Goal: Communication & Community: Answer question/provide support

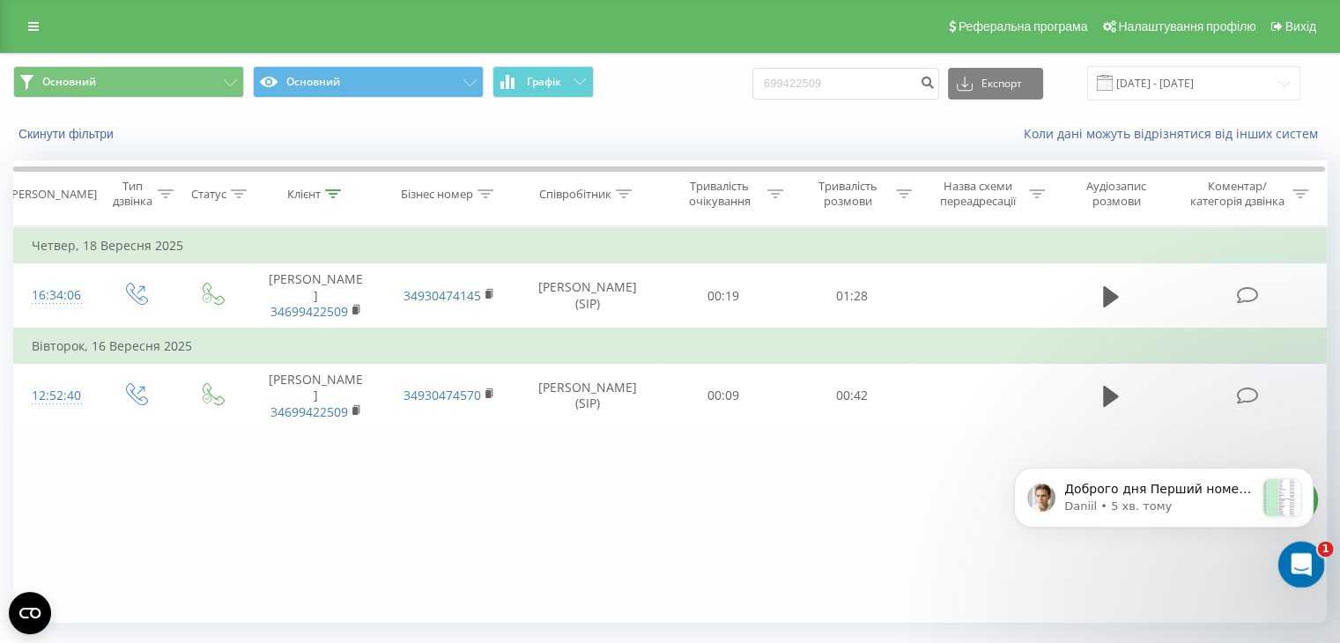
click at [1309, 574] on div "Відкрити програму для спілкування Intercom" at bounding box center [1299, 562] width 58 height 58
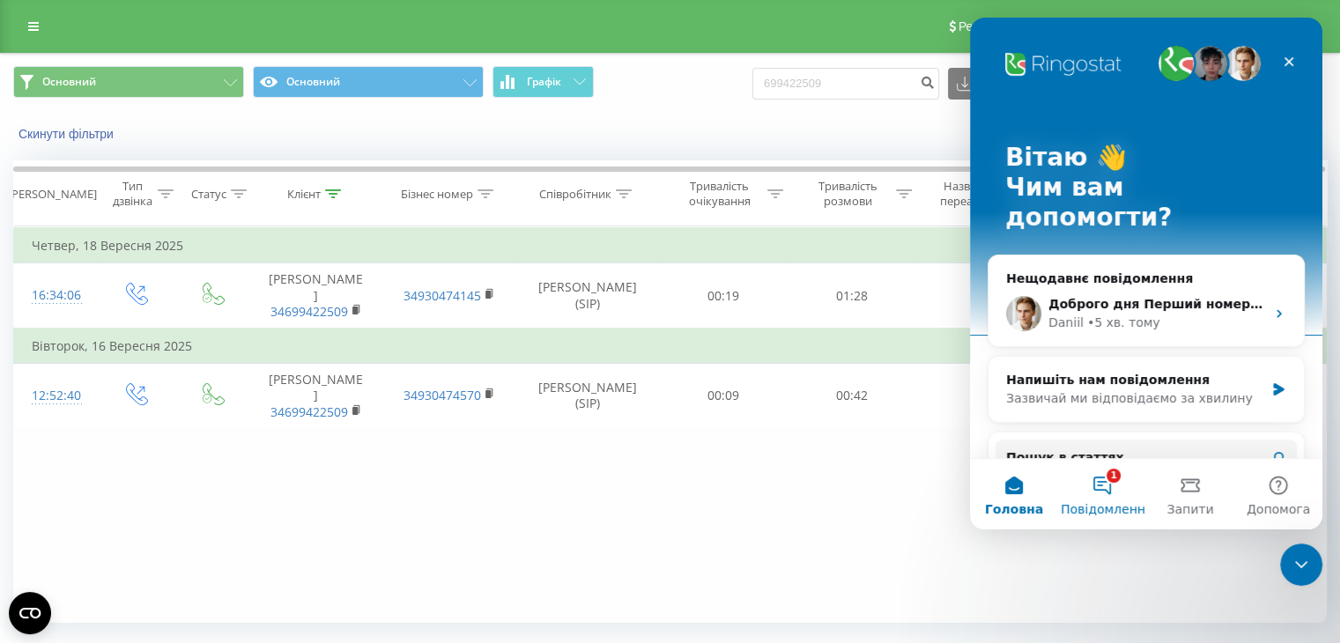
click at [1099, 503] on span "Повідомлення" at bounding box center [1107, 509] width 92 height 12
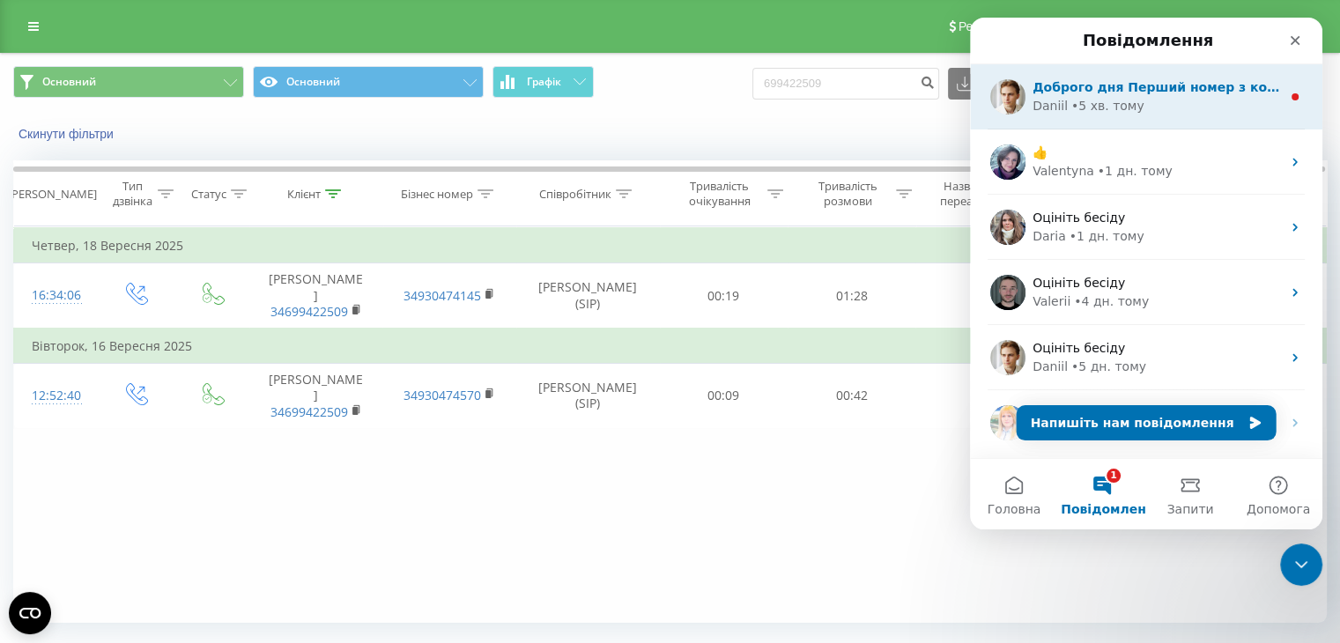
click at [1073, 120] on div "Доброго дня Перший номер з кодом +3902 замовили - чекаємо на підключення. На ра…" at bounding box center [1146, 96] width 352 height 65
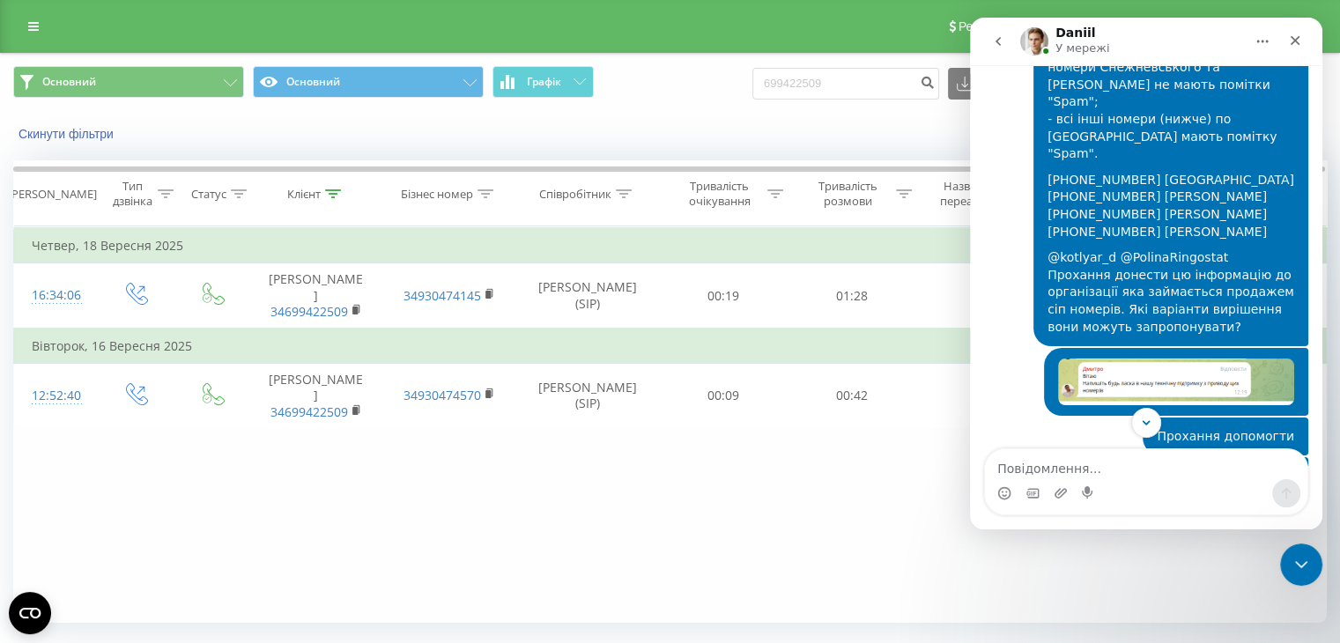
scroll to position [1699, 0]
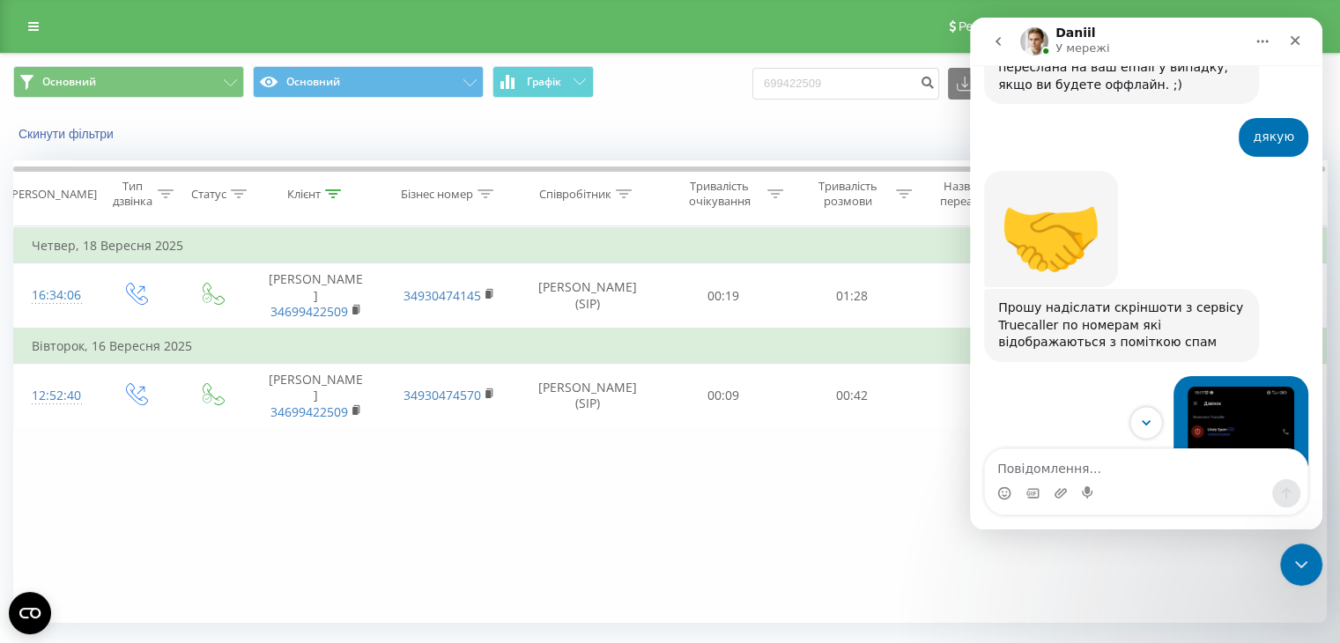
click at [1144, 426] on icon "Scroll to bottom" at bounding box center [1146, 423] width 16 height 16
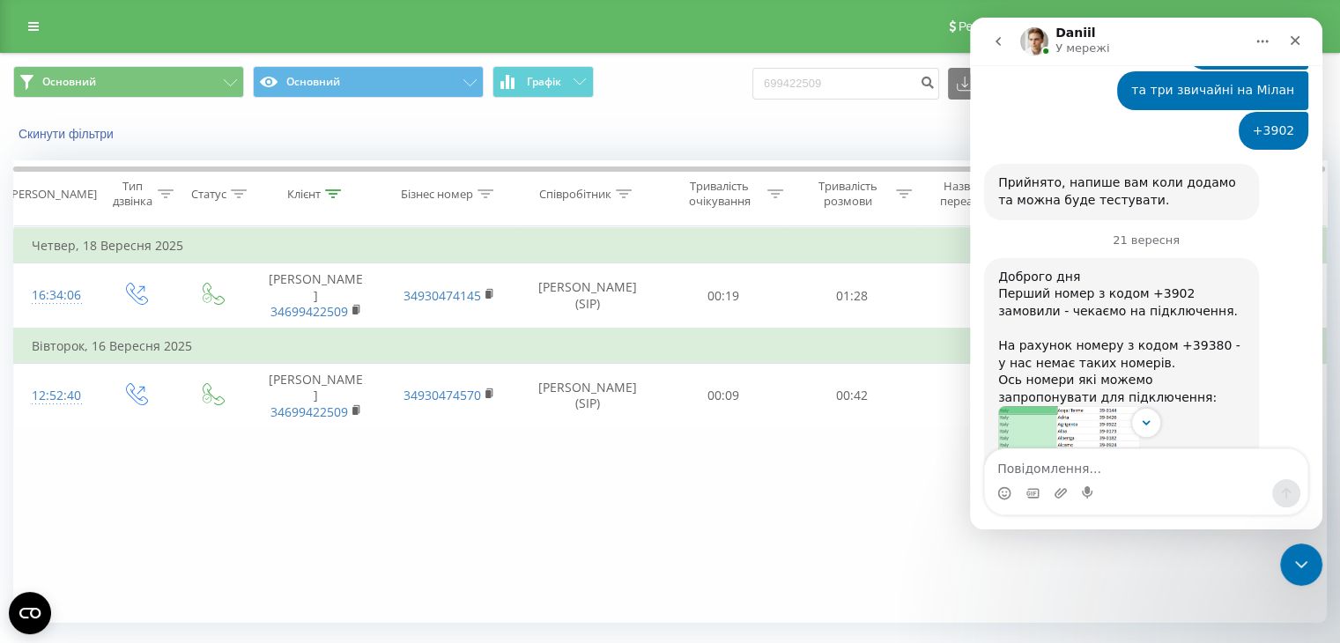
scroll to position [4728, 0]
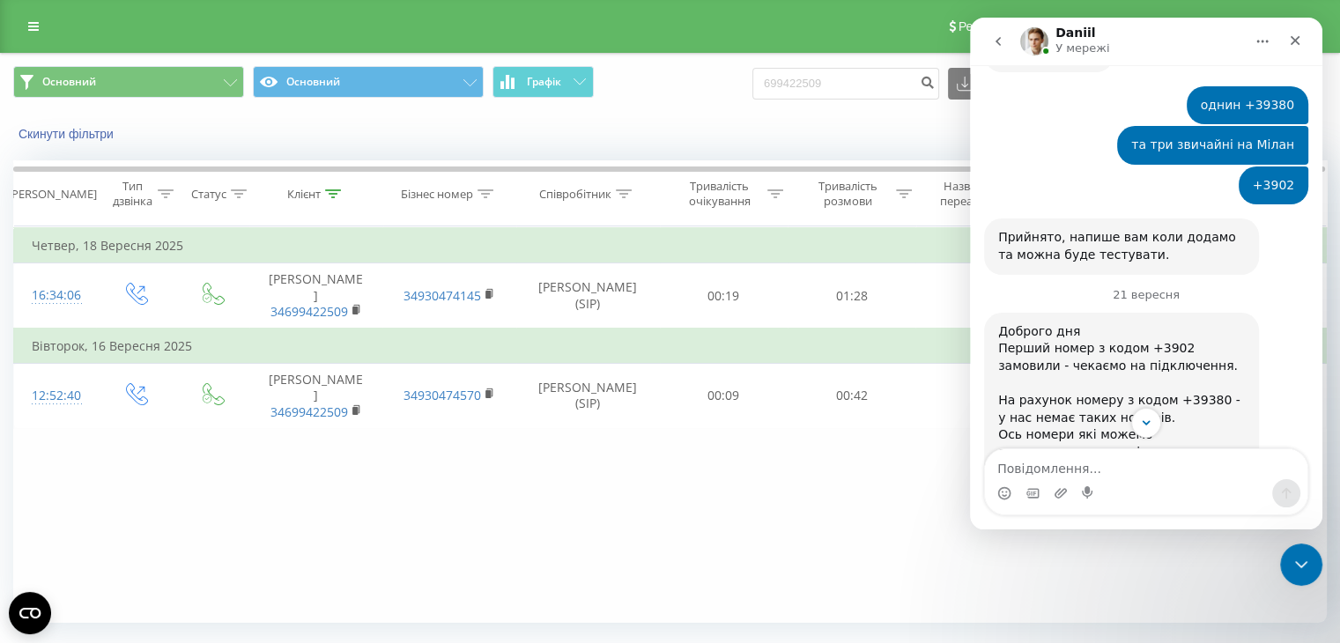
click at [1077, 461] on img "Daniil каже…" at bounding box center [1069, 579] width 142 height 236
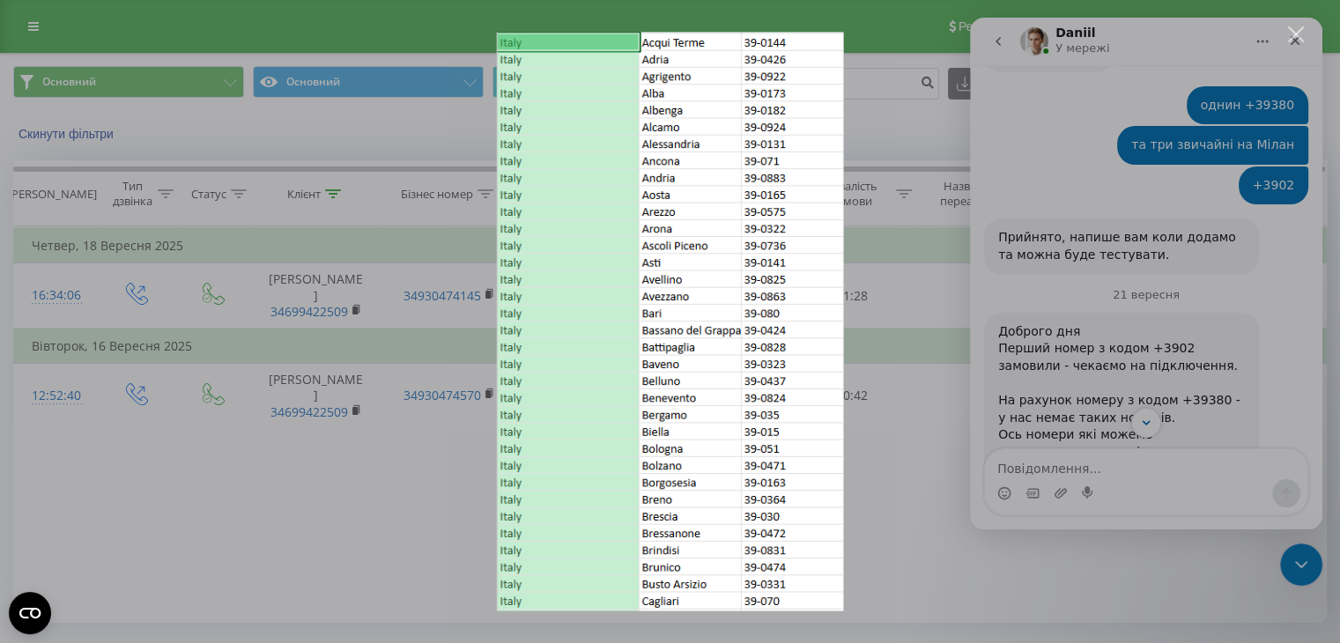
click at [1181, 313] on div "Месенджер Intercom" at bounding box center [670, 321] width 1340 height 643
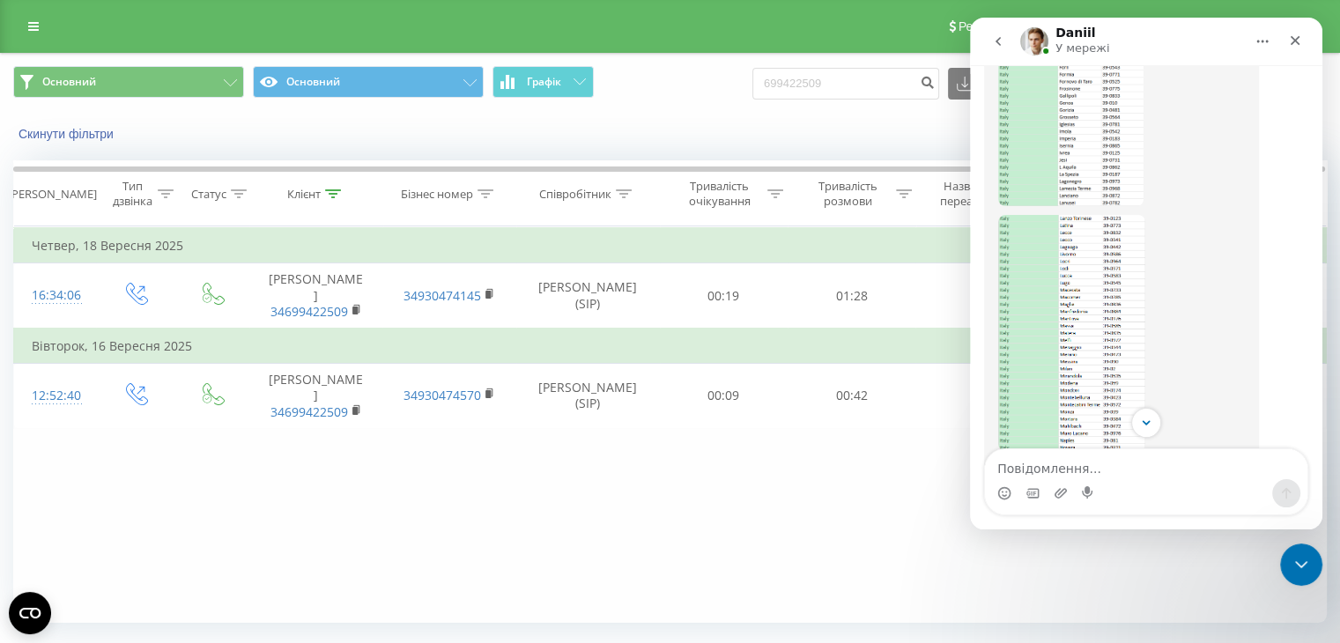
scroll to position [5785, 0]
click at [1092, 383] on img "Daniil каже…" at bounding box center [1069, 501] width 142 height 236
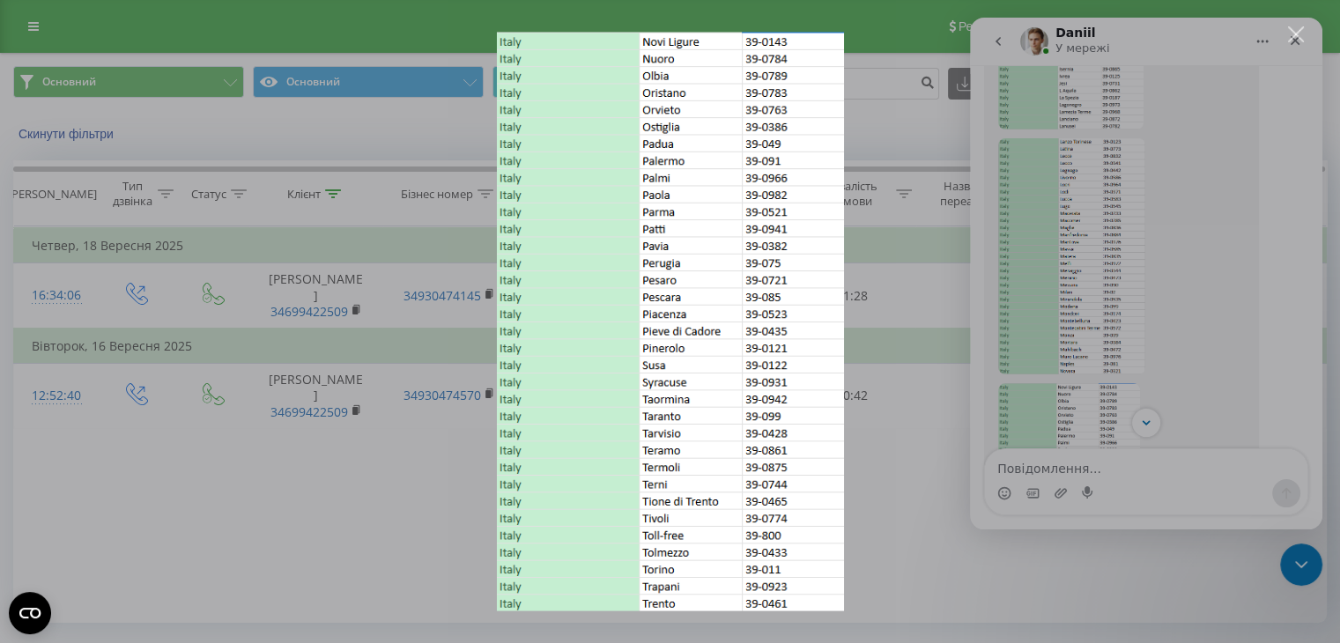
scroll to position [0, 0]
click at [1186, 274] on div "Месенджер Intercom" at bounding box center [670, 321] width 1340 height 643
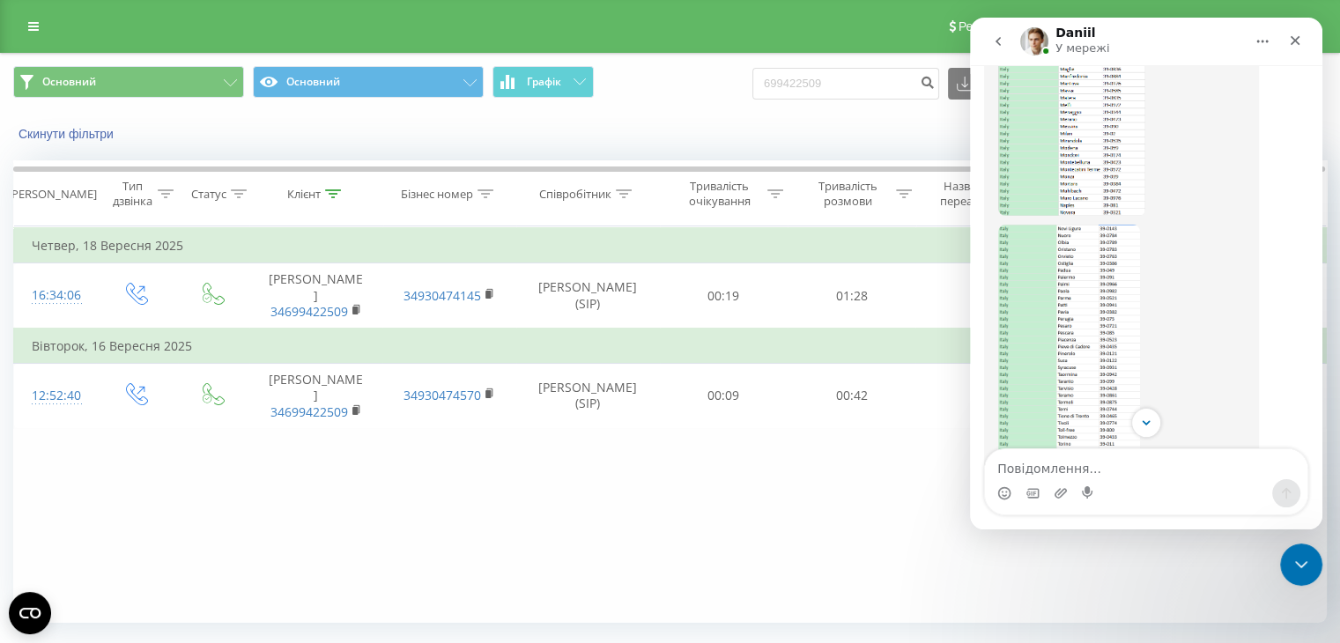
scroll to position [5962, 0]
click at [1129, 452] on img "Daniil каже…" at bounding box center [1116, 555] width 236 height 206
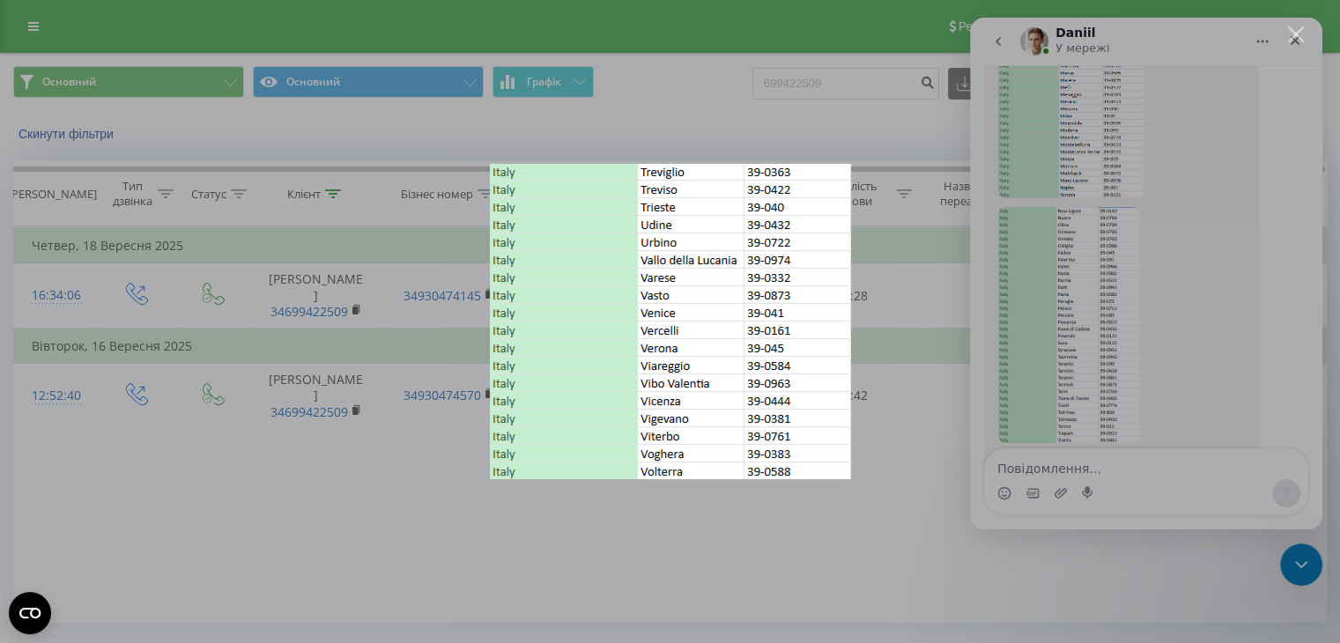
click at [1242, 309] on div "Месенджер Intercom" at bounding box center [670, 321] width 1340 height 643
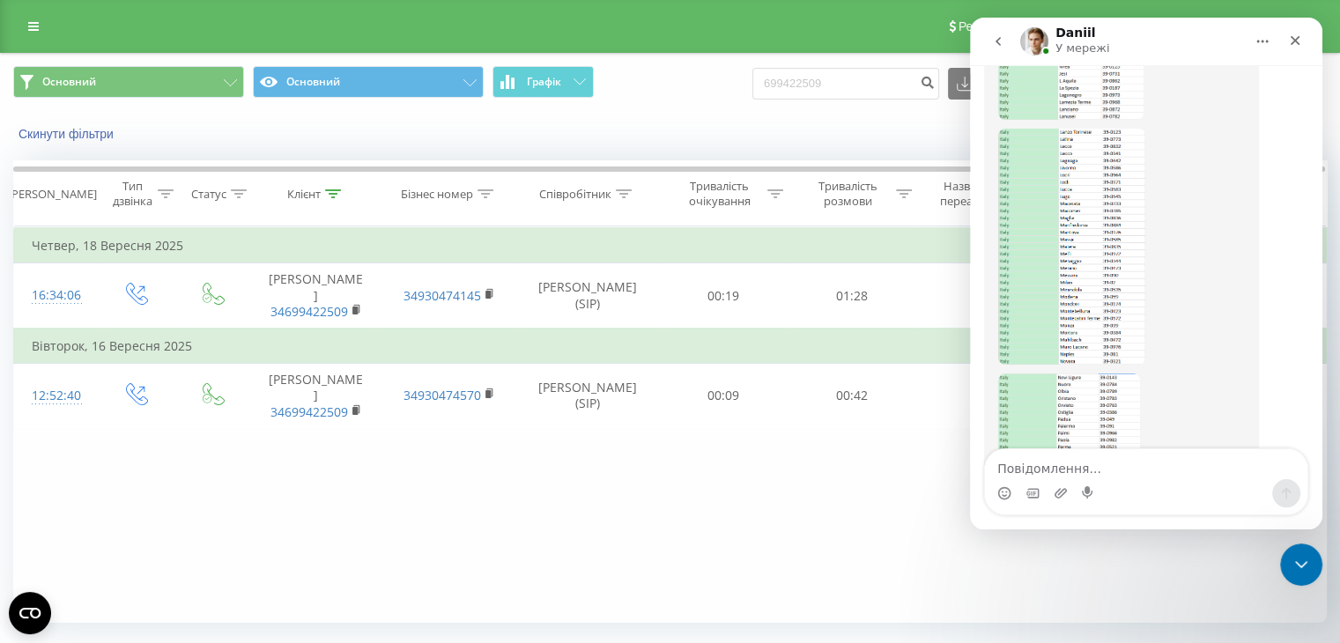
scroll to position [5785, 0]
click at [1107, 383] on img "Daniil каже…" at bounding box center [1069, 501] width 142 height 236
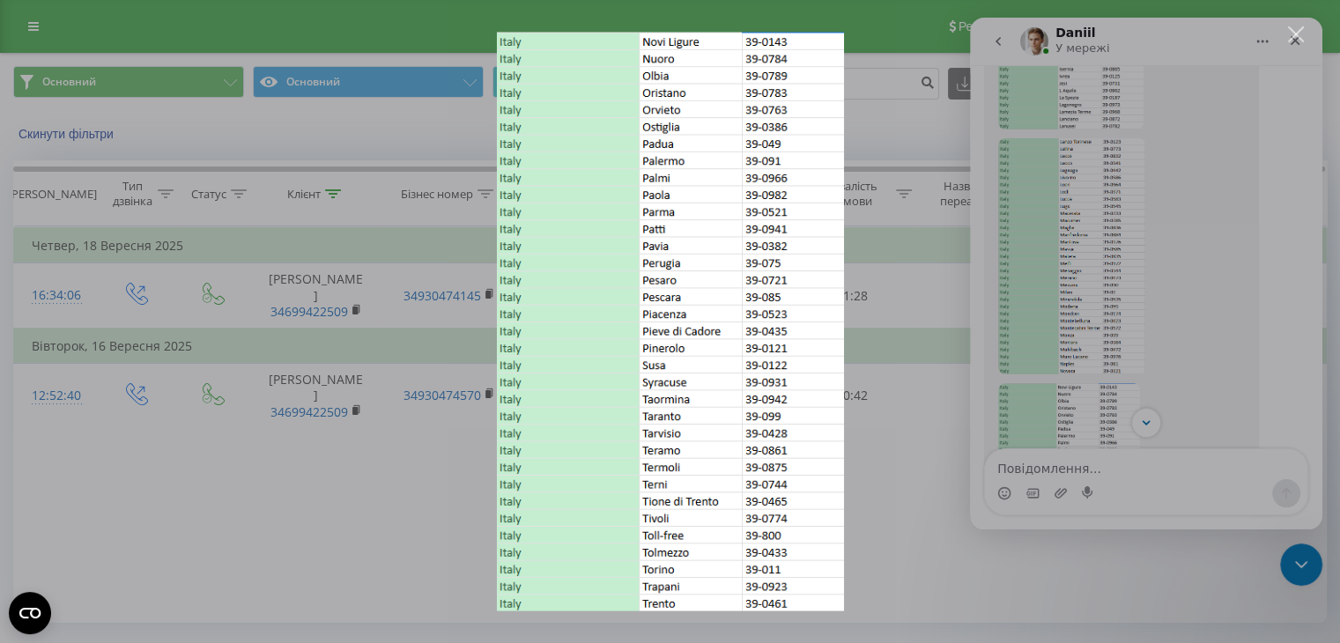
scroll to position [0, 0]
click at [1202, 275] on div "Месенджер Intercom" at bounding box center [670, 321] width 1340 height 643
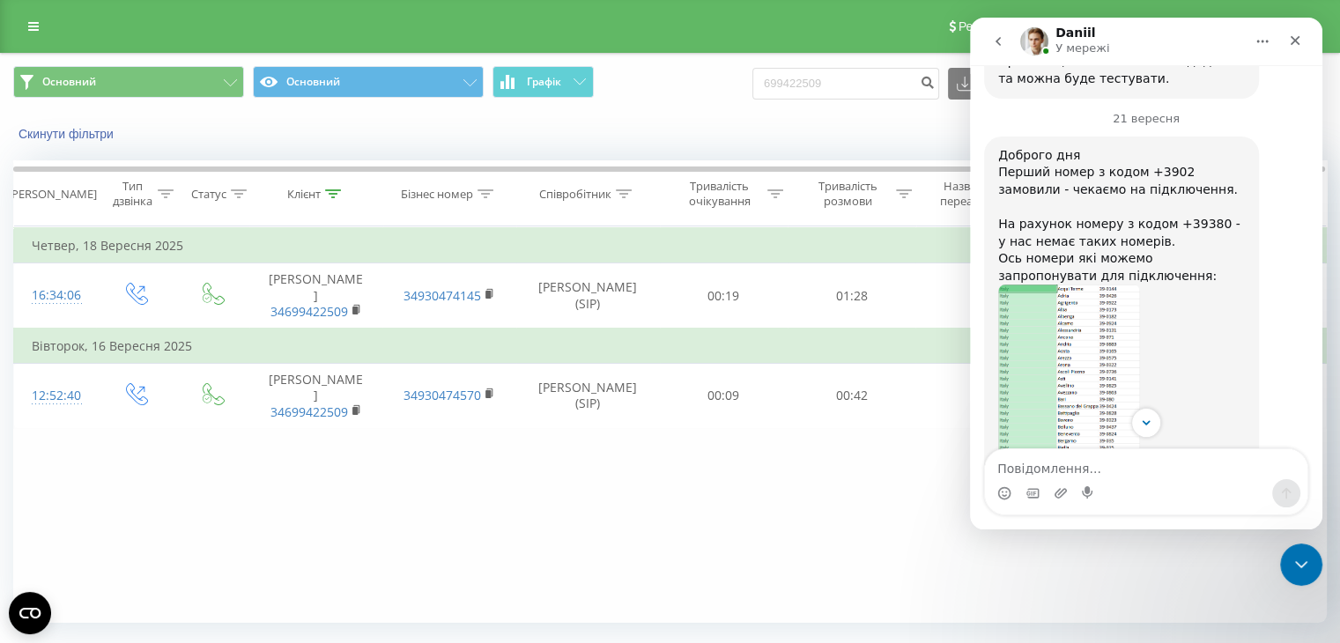
scroll to position [4552, 0]
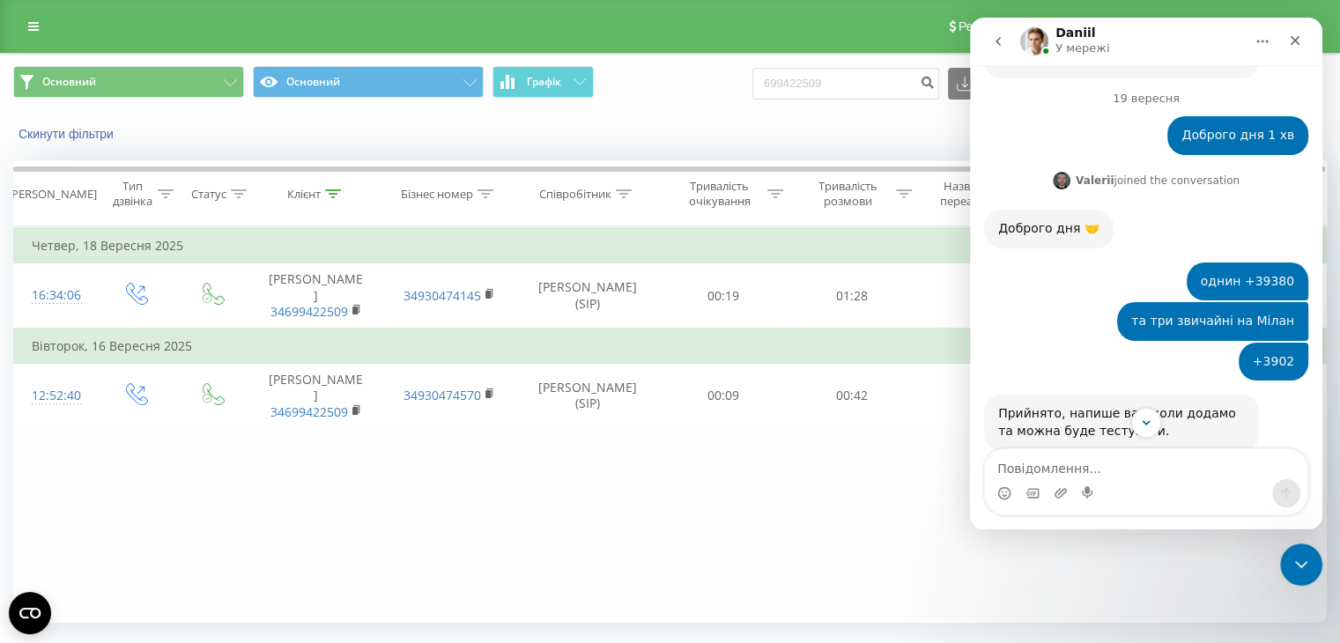
click at [1004, 500] on div "Доброго дня Перший номер з кодом +3902 замовили - чекаємо на підключення. На ра…" at bounding box center [1121, 569] width 247 height 138
click at [1006, 500] on div "Доброго дня Перший номер з кодом +3902 замовили - чекаємо на підключення. На ра…" at bounding box center [1121, 569] width 247 height 138
drag, startPoint x: 1002, startPoint y: 318, endPoint x: 1110, endPoint y: 371, distance: 120.6
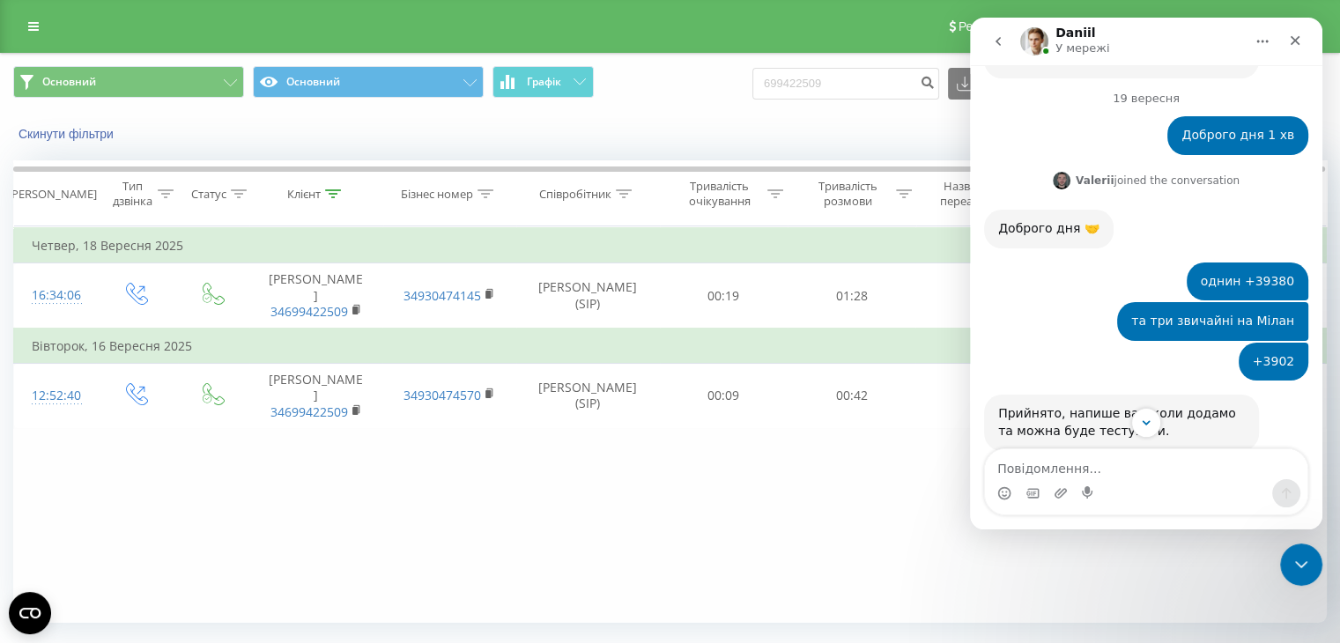
click at [1110, 500] on div "Доброго дня Перший номер з кодом +3902 замовили - чекаємо на підключення. На ра…" at bounding box center [1121, 569] width 247 height 138
copy div "На рахунок номеру з кодом +39380 - у нас немає таких номерів. Ось номери які мо…"
click at [1132, 500] on div "Доброго дня Перший номер з кодом +3902 замовили - чекаємо на підключення. На ра…" at bounding box center [1121, 569] width 247 height 138
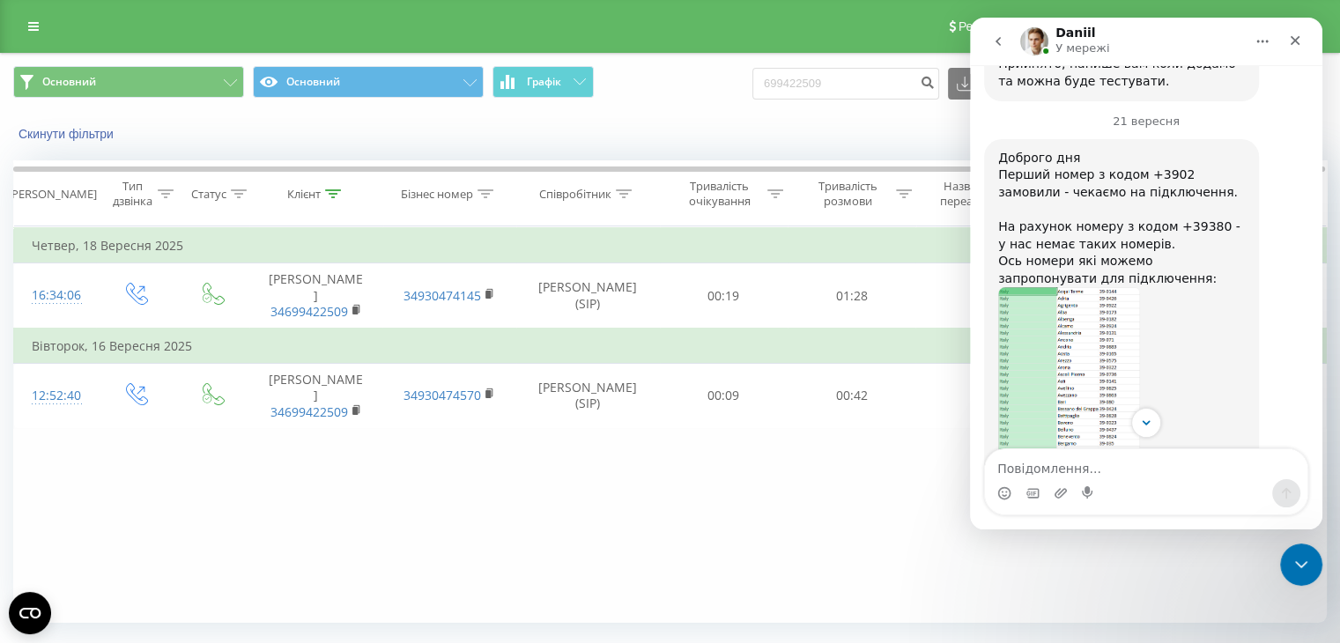
scroll to position [4904, 0]
click at [1007, 44] on button "go back" at bounding box center [997, 41] width 33 height 33
